Goal: Information Seeking & Learning: Learn about a topic

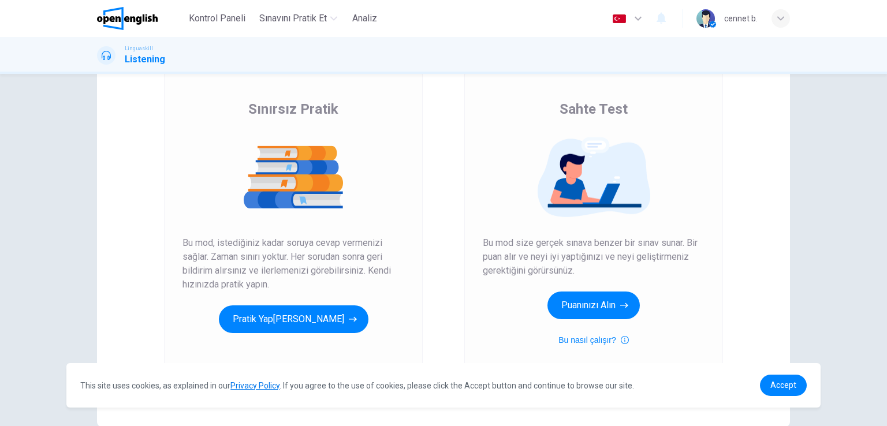
scroll to position [72, 0]
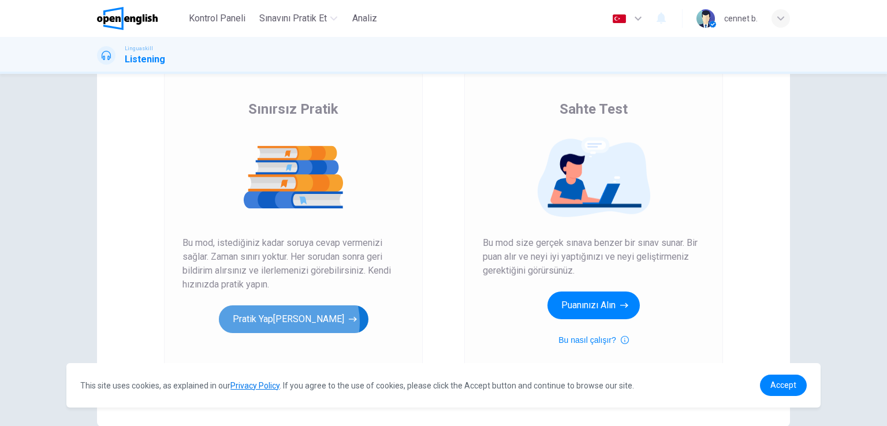
click at [289, 322] on button "Pratik Yap[PERSON_NAME]" at bounding box center [294, 320] width 150 height 28
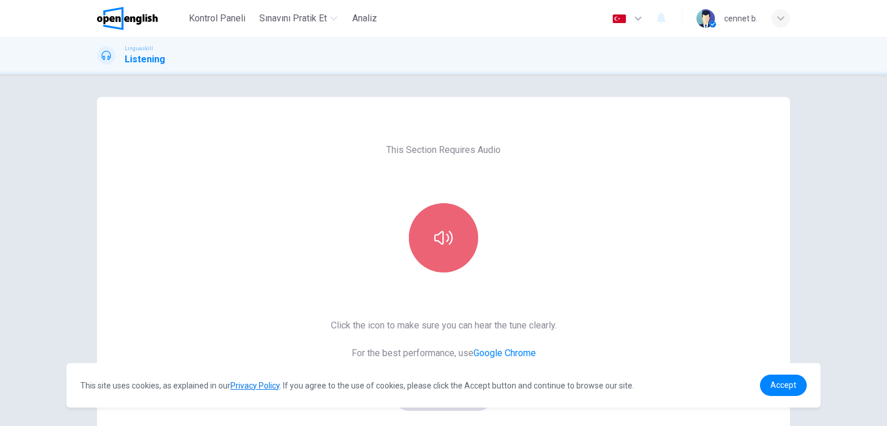
click at [455, 233] on button "button" at bounding box center [443, 237] width 69 height 69
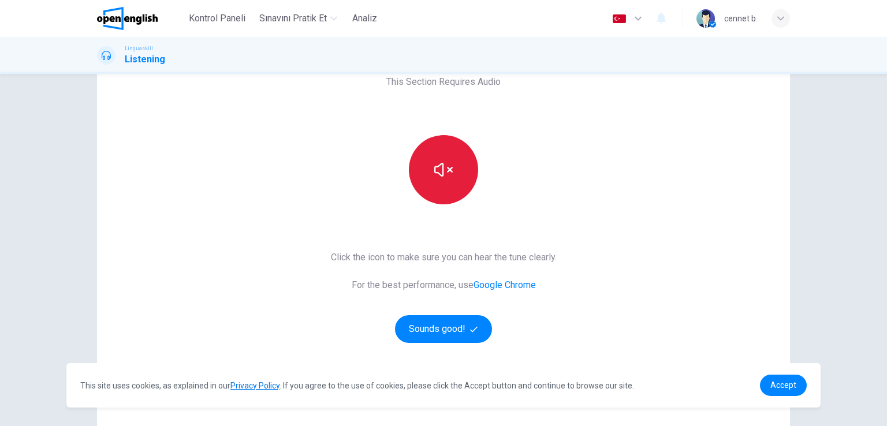
scroll to position [69, 0]
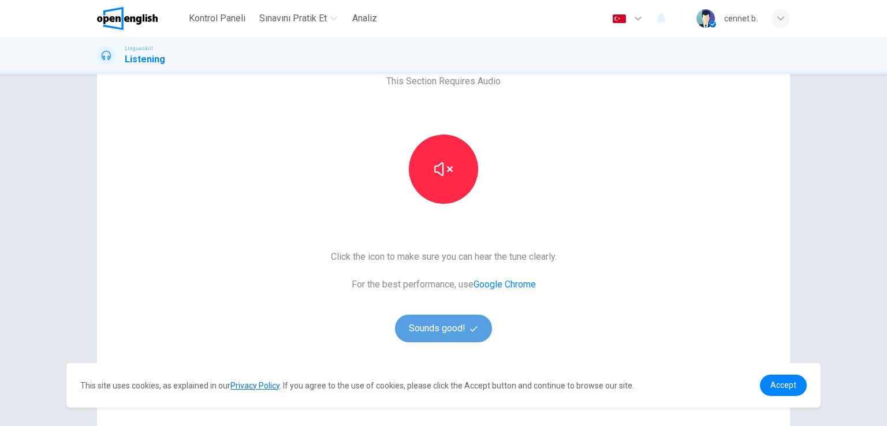
click at [435, 325] on button "Sounds good!" at bounding box center [443, 329] width 97 height 28
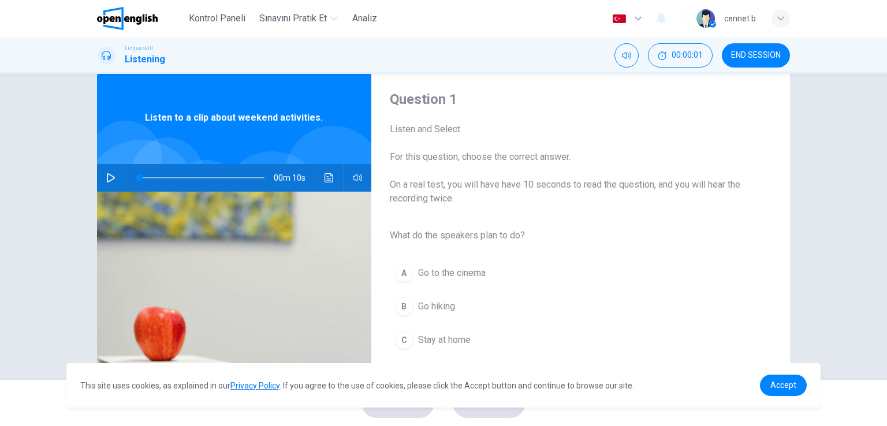
scroll to position [25, 0]
click at [107, 181] on icon "button" at bounding box center [111, 177] width 8 height 9
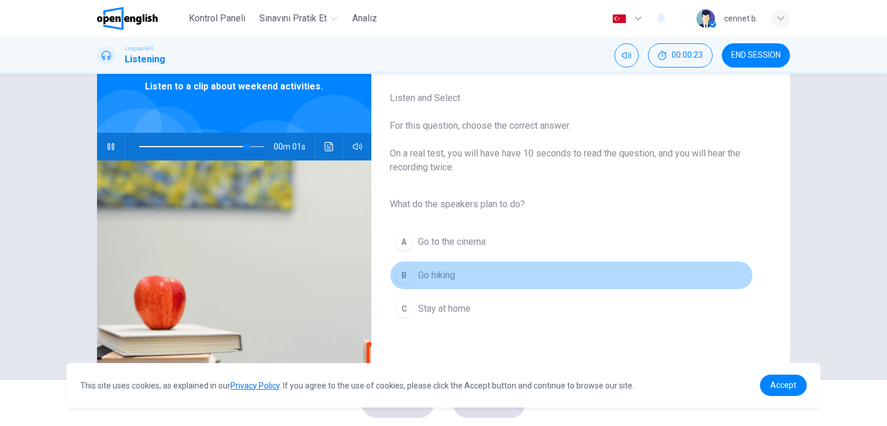
click at [400, 274] on div "B" at bounding box center [404, 275] width 18 height 18
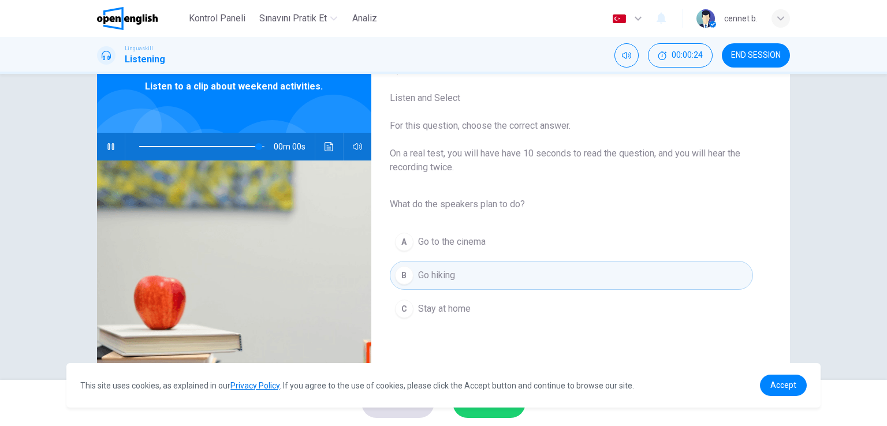
type input "*"
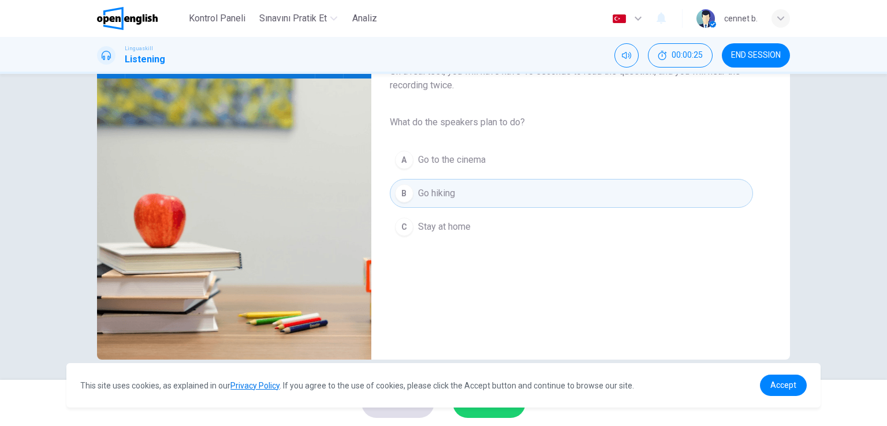
scroll to position [141, 0]
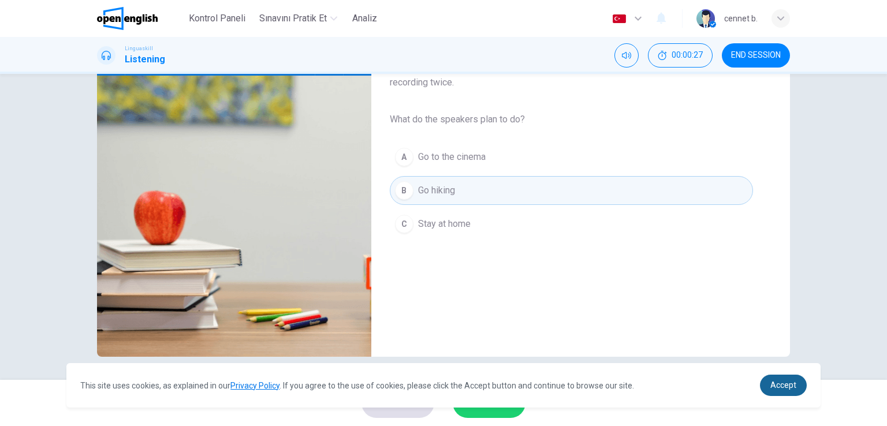
click at [785, 383] on span "Accept" at bounding box center [783, 385] width 26 height 9
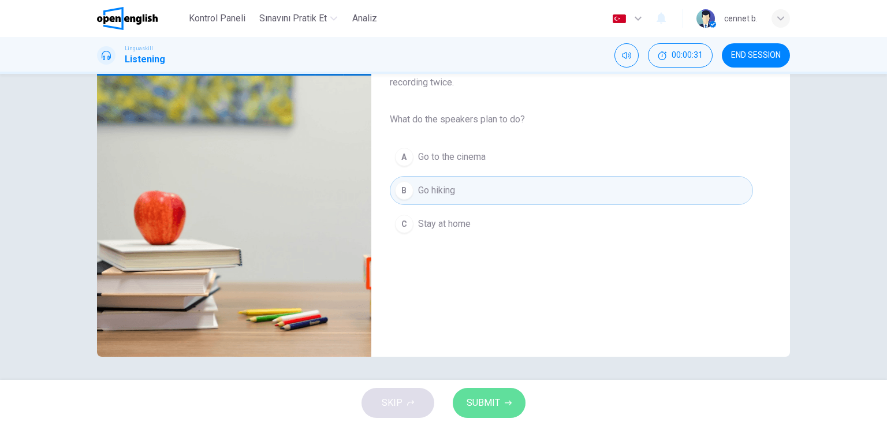
click at [496, 405] on span "SUBMIT" at bounding box center [483, 403] width 33 height 16
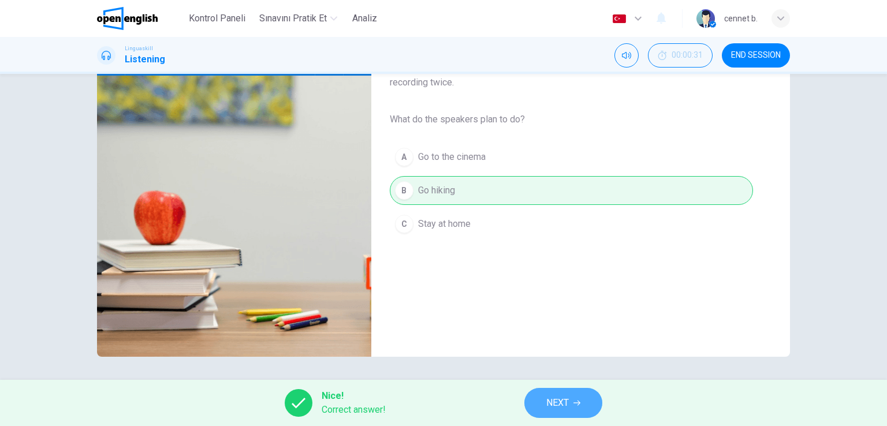
click at [550, 408] on span "NEXT" at bounding box center [557, 403] width 23 height 16
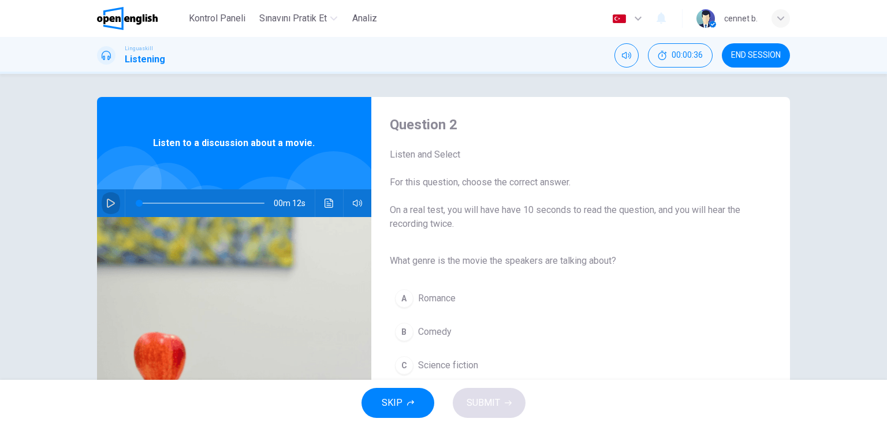
click at [109, 206] on icon "button" at bounding box center [110, 203] width 9 height 9
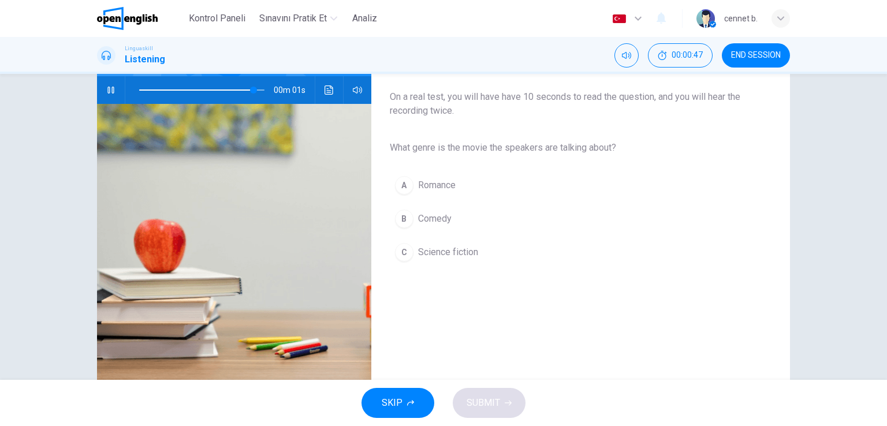
click at [442, 251] on span "Science fiction" at bounding box center [448, 252] width 60 height 14
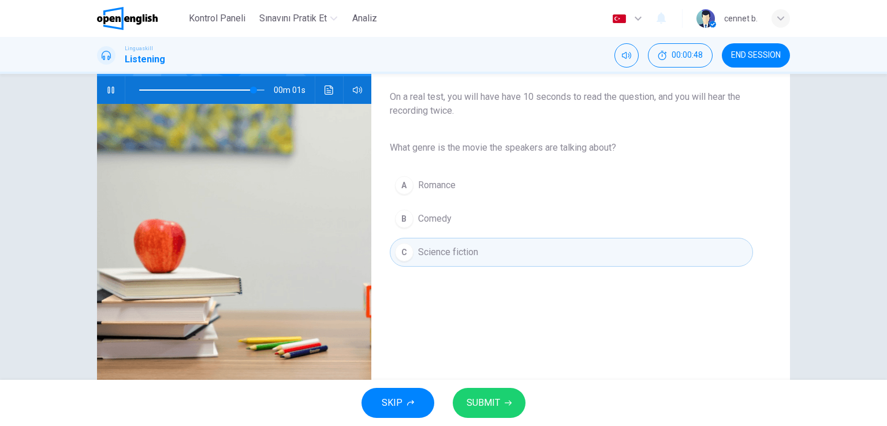
type input "*"
click at [485, 397] on span "SUBMIT" at bounding box center [483, 403] width 33 height 16
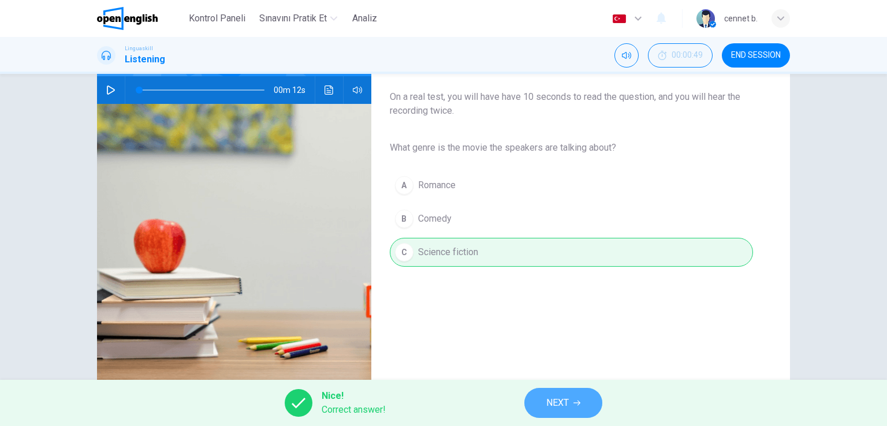
click at [550, 405] on span "NEXT" at bounding box center [557, 403] width 23 height 16
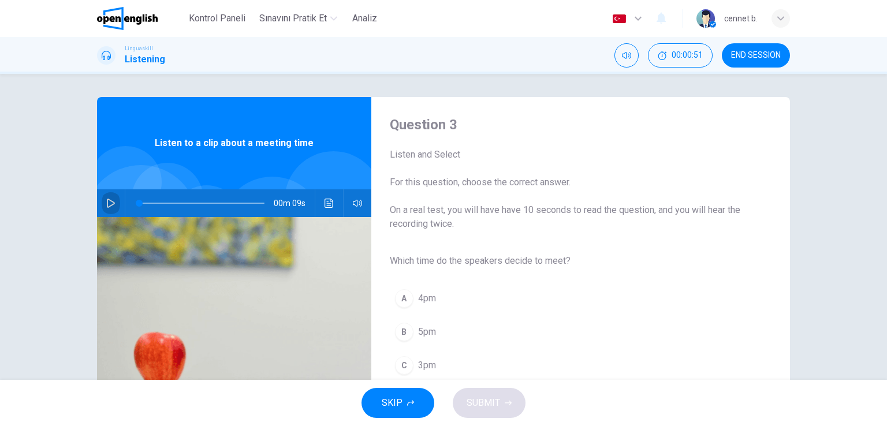
click at [111, 210] on button "button" at bounding box center [111, 203] width 18 height 28
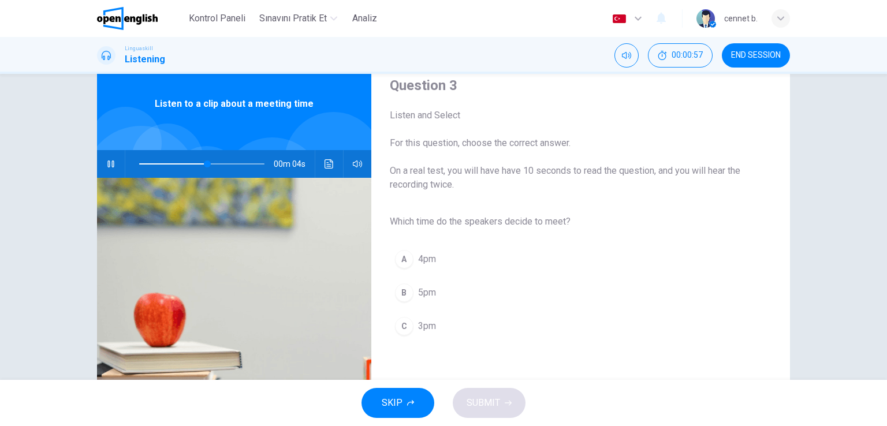
scroll to position [42, 0]
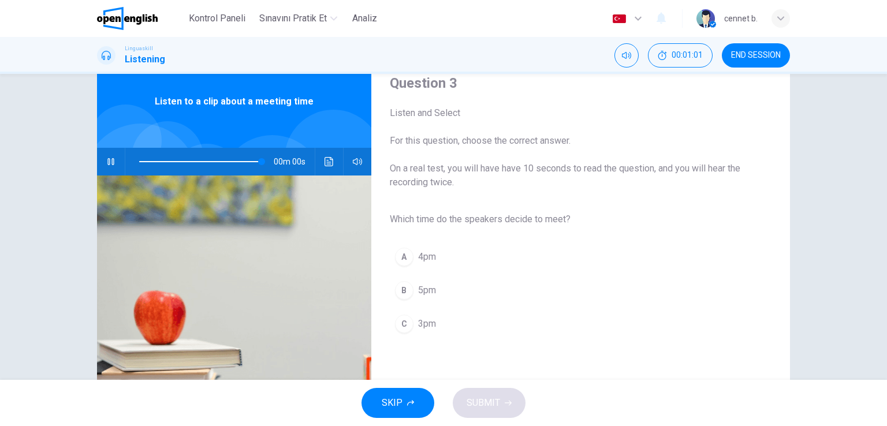
type input "*"
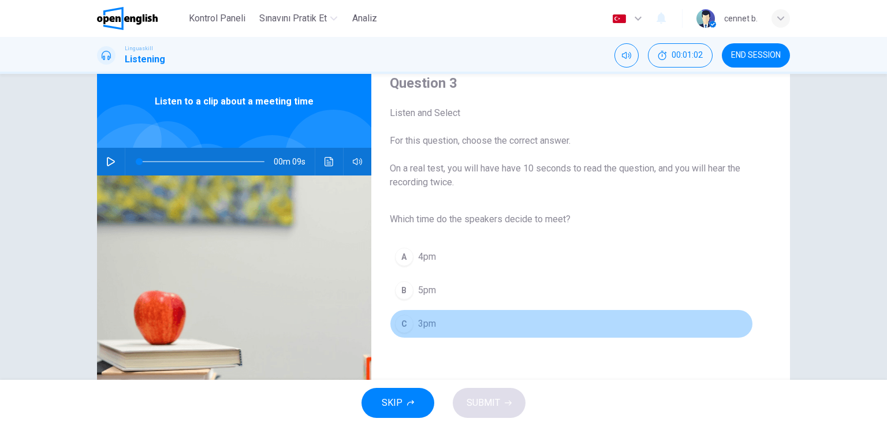
click at [402, 321] on div "C" at bounding box center [404, 324] width 18 height 18
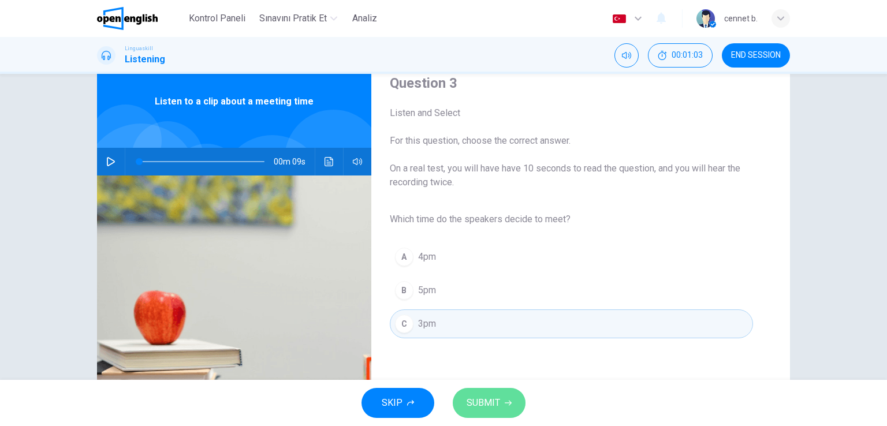
click at [502, 403] on button "SUBMIT" at bounding box center [489, 403] width 73 height 30
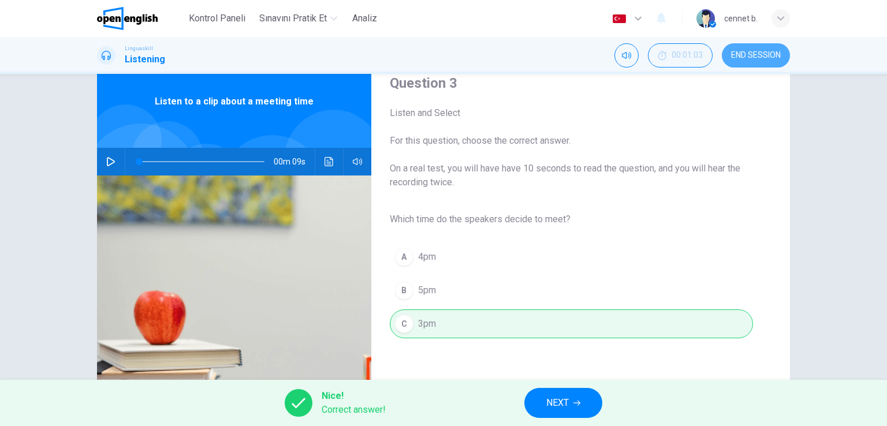
click at [743, 57] on span "END SESSION" at bounding box center [756, 55] width 50 height 9
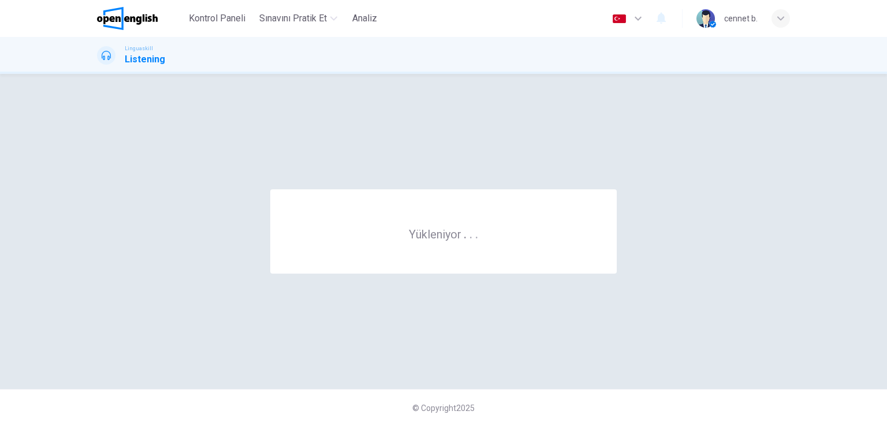
scroll to position [0, 0]
